Goal: Transaction & Acquisition: Subscribe to service/newsletter

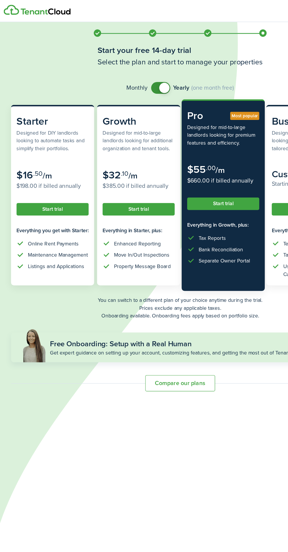
click at [11, 15] on div "Richard R" at bounding box center [144, 9] width 288 height 18
click at [9, 13] on div "Richard R" at bounding box center [144, 9] width 288 height 18
click at [14, 11] on img at bounding box center [29, 8] width 53 height 8
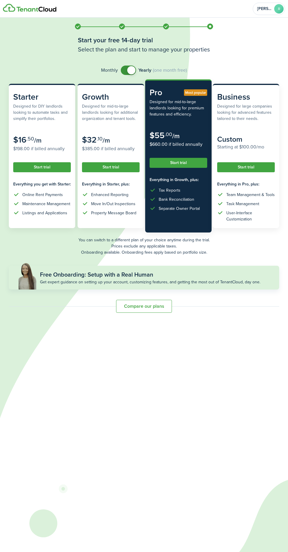
click at [167, 162] on button "Start trial" at bounding box center [179, 163] width 58 height 10
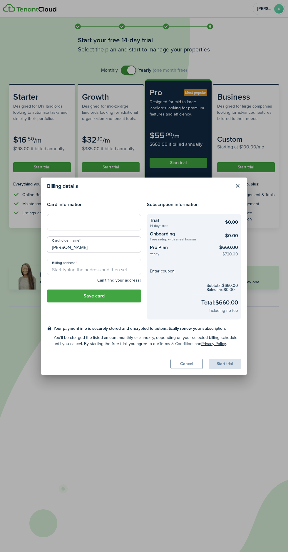
click at [164, 345] on link "Terms & Conditions" at bounding box center [176, 343] width 35 height 6
click at [178, 367] on button "Cancel" at bounding box center [186, 364] width 32 height 10
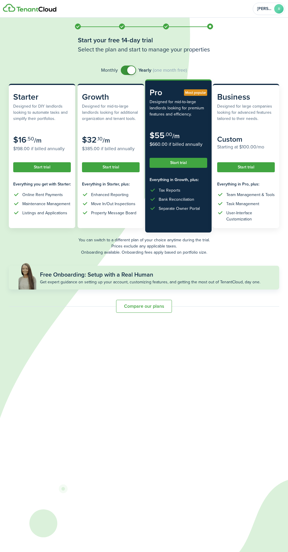
click at [35, 170] on subscription-pricing-card "Starter Designed for DIY landlords looking to automate tasks and simplify their…" at bounding box center [42, 156] width 66 height 144
click at [39, 162] on button "Start trial" at bounding box center [42, 167] width 58 height 10
